Goal: Information Seeking & Learning: Find specific fact

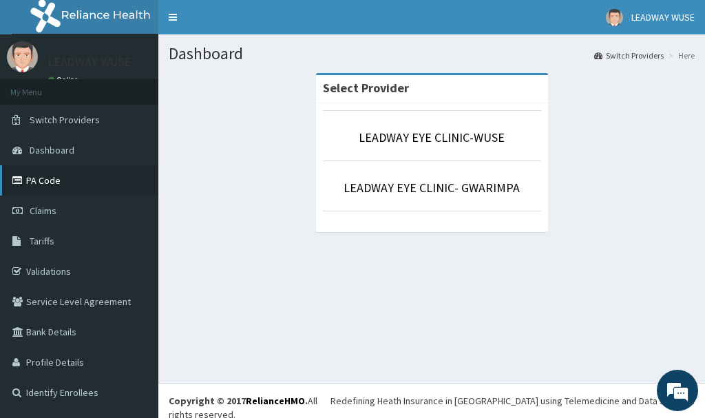
click at [50, 184] on link "PA Code" at bounding box center [79, 180] width 158 height 30
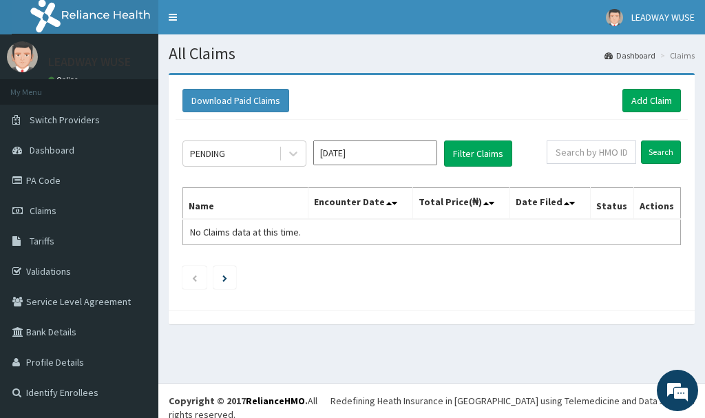
click at [56, 178] on link "PA Code" at bounding box center [79, 180] width 158 height 30
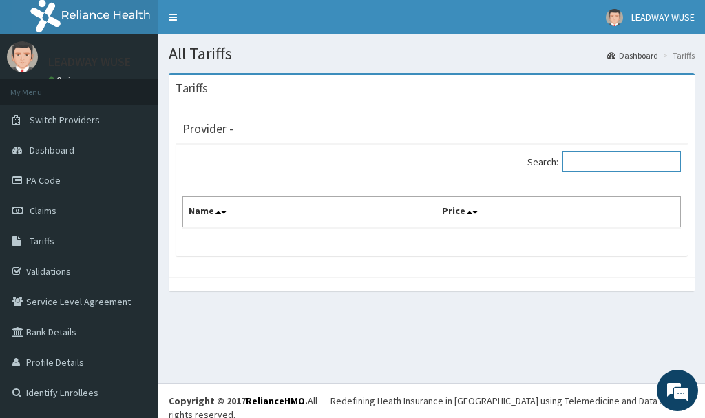
click at [604, 156] on input "Search:" at bounding box center [621, 161] width 118 height 21
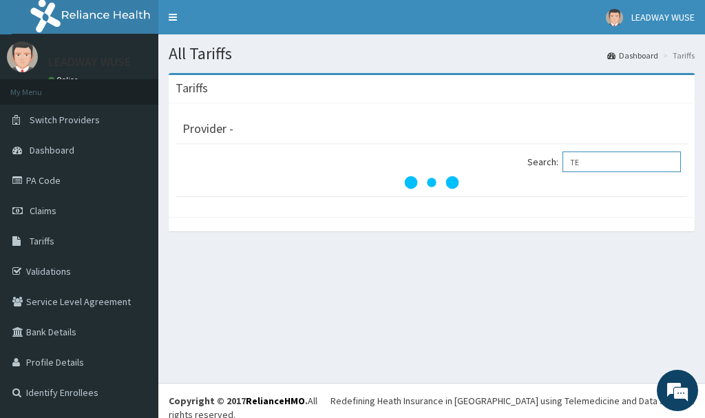
type input "T"
type input "N"
type input "CARBOMER"
click at [46, 250] on link "Tariffs" at bounding box center [79, 241] width 158 height 30
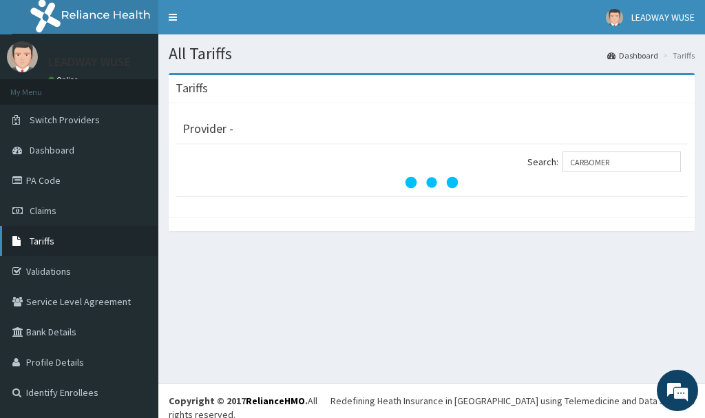
click at [46, 250] on link "Tariffs" at bounding box center [79, 241] width 158 height 30
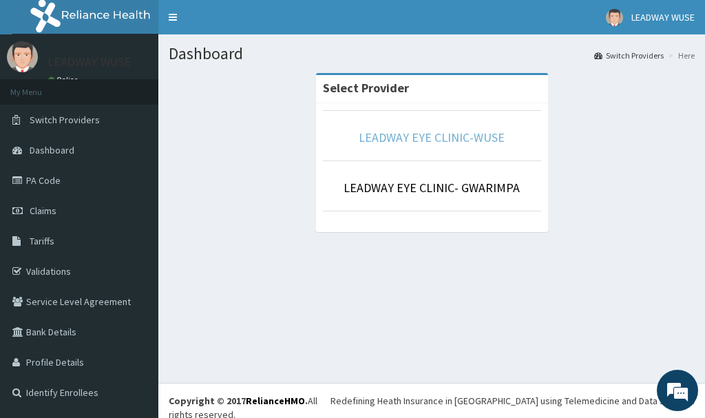
click at [396, 131] on link "LEADWAY EYE CLINIC-WUSE" at bounding box center [432, 137] width 146 height 16
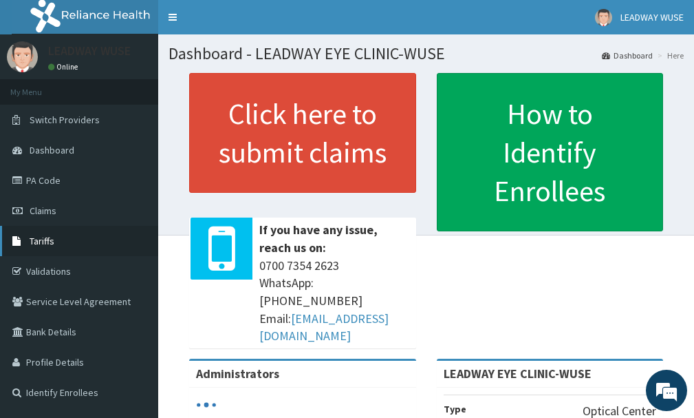
click at [72, 237] on link "Tariffs" at bounding box center [79, 241] width 158 height 30
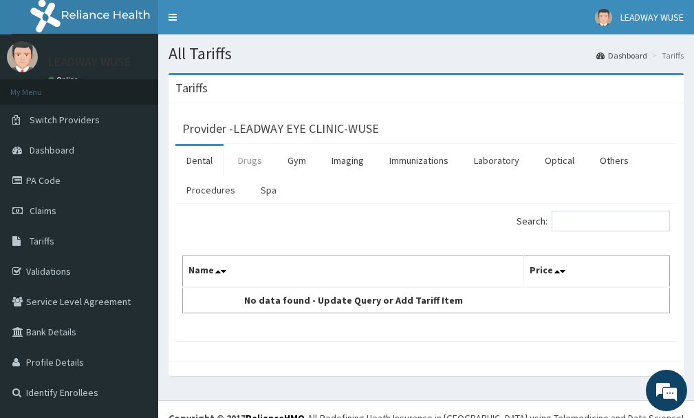
click at [255, 158] on link "Drugs" at bounding box center [250, 160] width 46 height 29
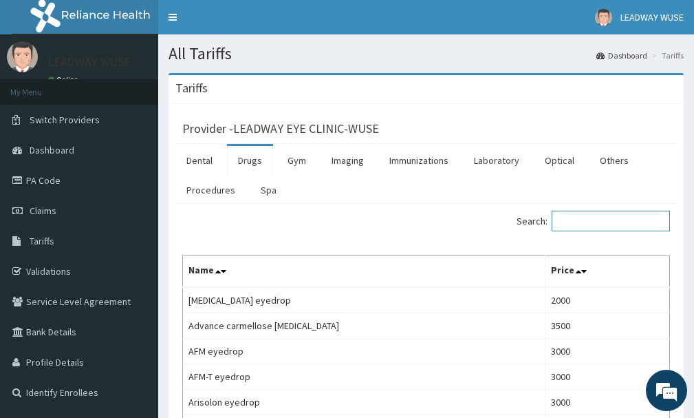
click at [591, 219] on input "Search:" at bounding box center [611, 221] width 118 height 21
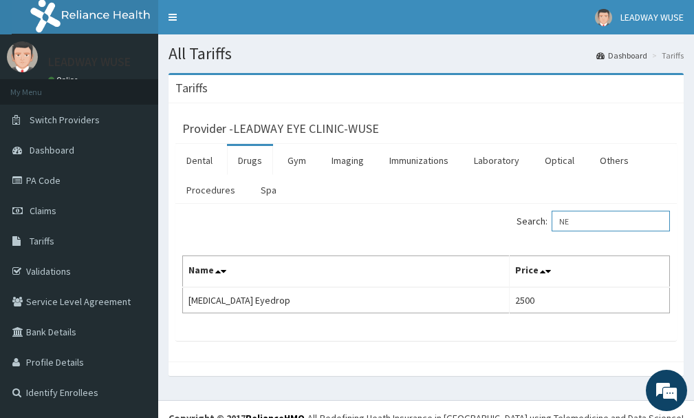
type input "N"
type input "C"
type input "STAFEN"
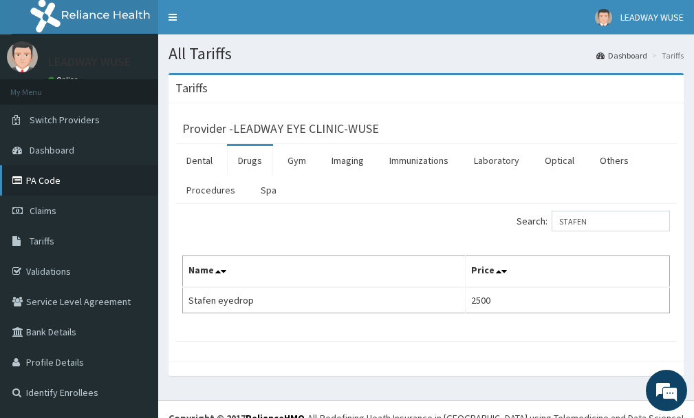
click at [58, 178] on link "PA Code" at bounding box center [79, 180] width 158 height 30
